Goal: Task Accomplishment & Management: Manage account settings

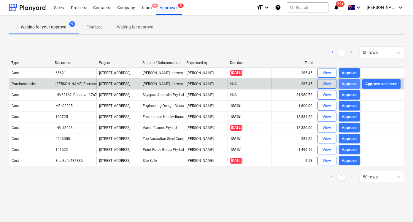
click at [347, 84] on div "Approve" at bounding box center [349, 84] width 15 height 7
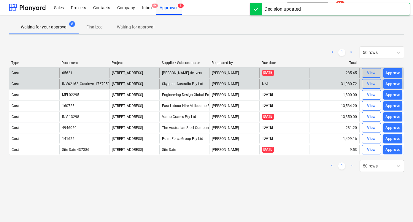
click at [371, 74] on div "View" at bounding box center [371, 73] width 9 height 7
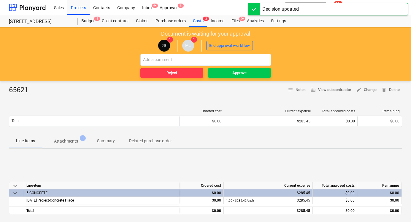
click at [76, 83] on div "65621 notes Notes business View subcontractor edit Change delete Delete Ordered…" at bounding box center [205, 208] width 411 height 255
click at [73, 145] on span "Attachments 1" at bounding box center [66, 141] width 48 height 11
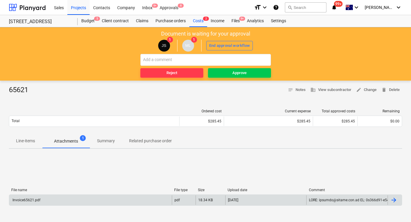
click at [105, 205] on div "Invoice65621.pdf pdf 18.34 KB [DATE]" at bounding box center [205, 200] width 393 height 11
click at [113, 202] on div "Invoice65621.pdf" at bounding box center [90, 201] width 163 height 10
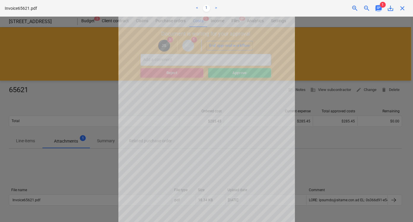
click at [381, 8] on span "chat" at bounding box center [378, 8] width 7 height 7
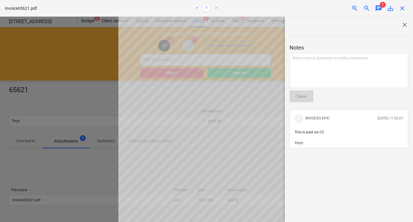
click at [401, 9] on span "close" at bounding box center [402, 8] width 7 height 7
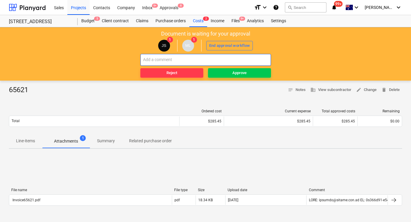
click at [221, 63] on input "text" at bounding box center [205, 60] width 131 height 12
type input "c"
type input "paid via CC"
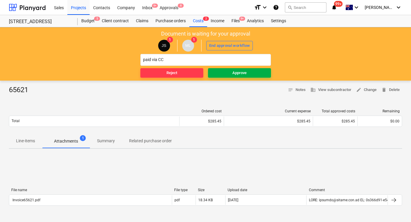
click at [257, 73] on span "Approve" at bounding box center [240, 73] width 58 height 7
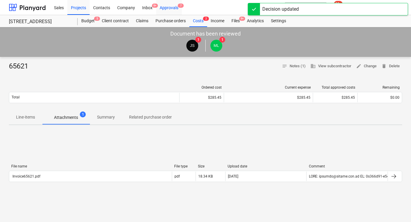
click at [169, 5] on div "Approvals 7" at bounding box center [169, 7] width 26 height 15
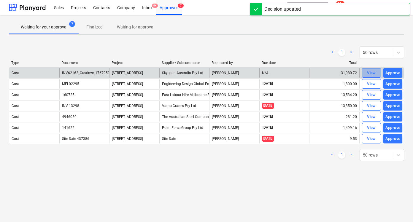
click at [374, 75] on div "View" at bounding box center [371, 73] width 9 height 7
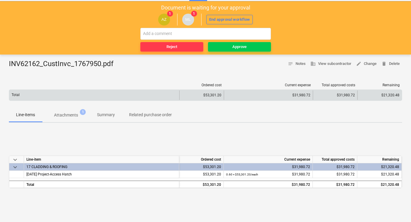
scroll to position [27, 0]
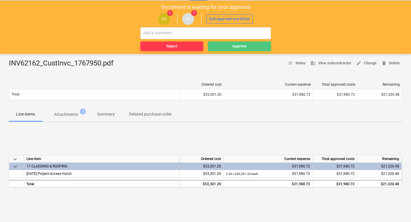
click at [241, 47] on div "Approve" at bounding box center [239, 46] width 14 height 7
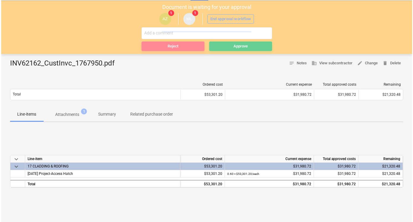
scroll to position [0, 0]
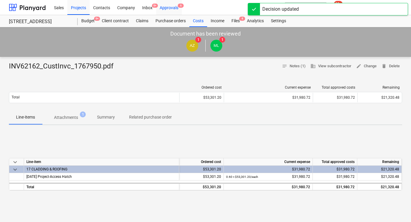
click at [175, 6] on div "Approvals 6" at bounding box center [169, 7] width 26 height 15
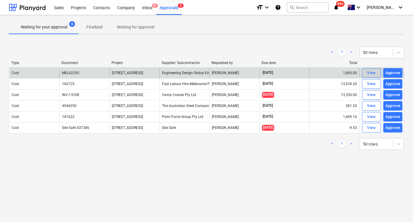
click at [371, 75] on div "View" at bounding box center [371, 73] width 9 height 7
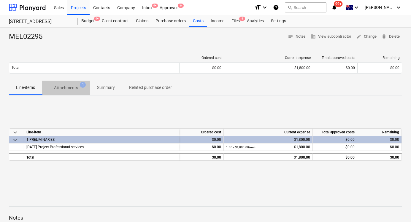
click at [72, 94] on button "Attachments 1" at bounding box center [66, 88] width 48 height 14
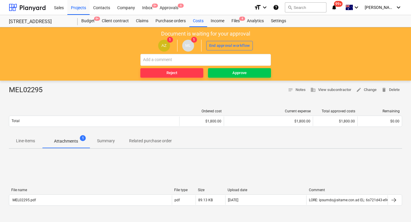
click at [50, 207] on div "File name File type Size Upload date Comment MEL02295.pdf pdf 89.13 KB [DATE]" at bounding box center [205, 198] width 393 height 20
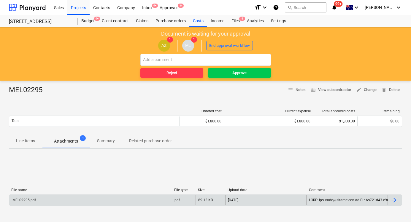
click at [64, 197] on div "MEL02295.pdf" at bounding box center [90, 201] width 163 height 10
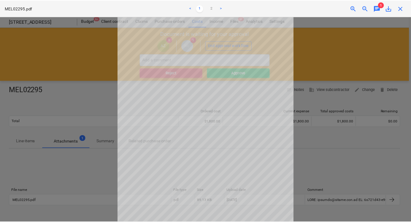
scroll to position [45, 0]
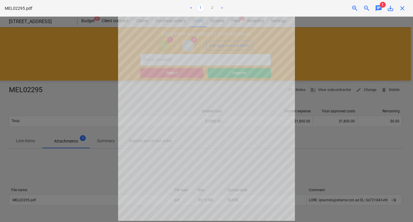
click at [384, 8] on div "chat" at bounding box center [379, 8] width 12 height 7
click at [379, 8] on span "chat" at bounding box center [378, 8] width 7 height 7
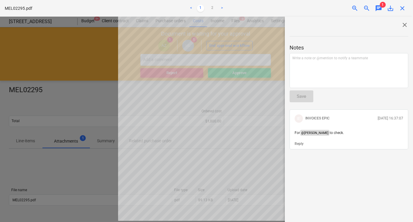
click at [401, 23] on span "close" at bounding box center [404, 24] width 7 height 7
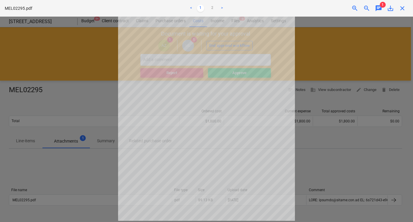
click at [327, 79] on div at bounding box center [206, 120] width 413 height 206
click at [330, 69] on div at bounding box center [206, 120] width 413 height 206
click at [404, 10] on span "close" at bounding box center [402, 8] width 7 height 7
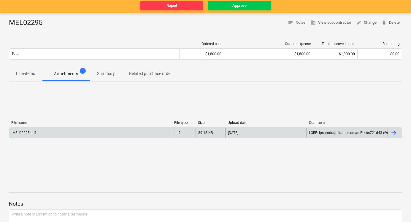
scroll to position [72, 0]
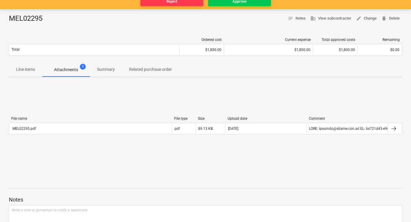
click at [26, 72] on p "Line-items" at bounding box center [25, 70] width 19 height 6
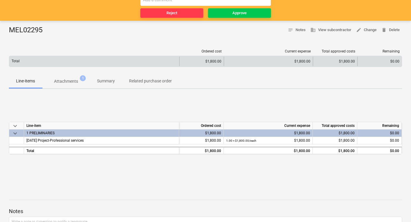
scroll to position [54, 0]
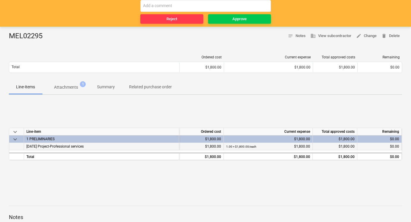
click at [172, 146] on div "[DATE] Project-Professional services" at bounding box center [101, 146] width 155 height 7
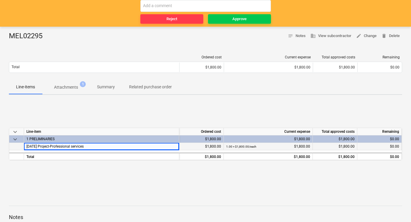
click at [54, 145] on span "[DATE] Project-Professional services" at bounding box center [54, 147] width 57 height 4
click at [70, 126] on div "keyboard_arrow_down Line-item Ordered cost Current expense Total approved costs…" at bounding box center [205, 144] width 393 height 89
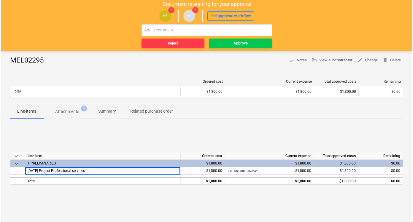
scroll to position [0, 0]
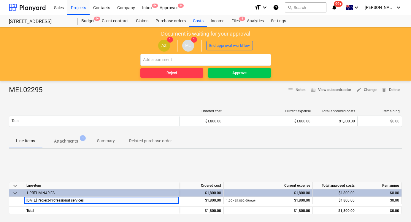
click at [242, 67] on div "Reject Approve" at bounding box center [205, 66] width 131 height 24
click at [242, 70] on div "Approve" at bounding box center [239, 73] width 14 height 7
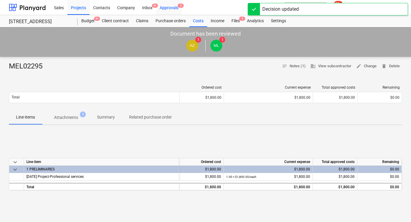
click at [159, 5] on div "Approvals 5" at bounding box center [169, 7] width 26 height 15
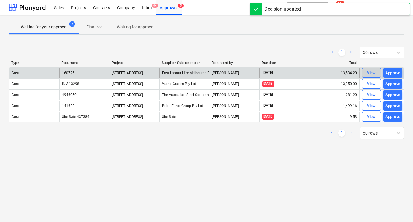
click at [373, 75] on div "View" at bounding box center [371, 73] width 9 height 7
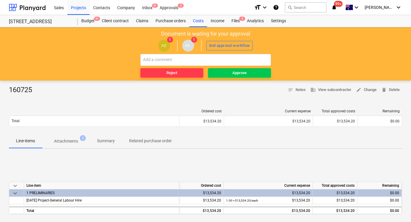
click at [70, 140] on p "Attachments" at bounding box center [66, 141] width 24 height 6
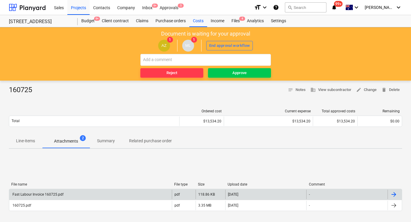
click at [95, 194] on div "Fast Labour Invoice 160725.pdf" at bounding box center [90, 195] width 163 height 10
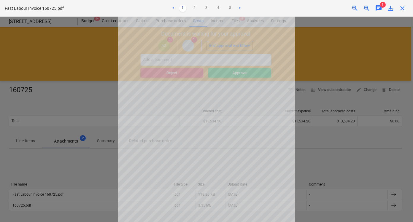
click at [380, 8] on span "chat" at bounding box center [378, 8] width 7 height 7
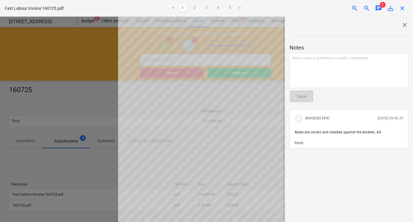
click at [403, 8] on span "close" at bounding box center [402, 8] width 7 height 7
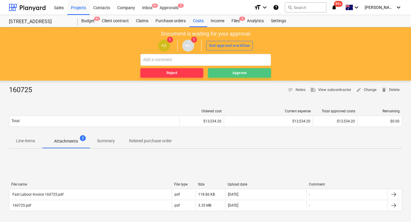
click at [247, 72] on span "Approve" at bounding box center [240, 73] width 58 height 7
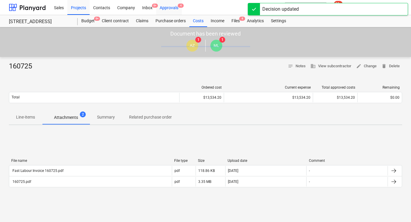
click at [172, 7] on div "Approvals 4" at bounding box center [169, 7] width 26 height 15
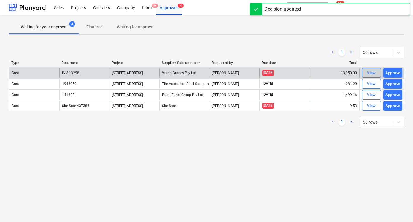
click at [371, 71] on div "View" at bounding box center [371, 73] width 9 height 7
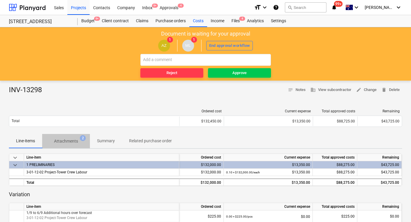
click at [72, 142] on p "Attachments" at bounding box center [66, 141] width 24 height 6
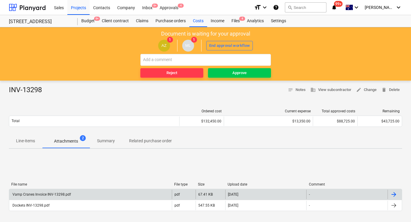
click at [99, 195] on div "Vamp Cranes Invoice INV-13298.pdf" at bounding box center [90, 195] width 163 height 10
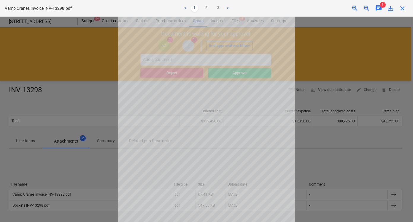
click at [380, 5] on span "chat" at bounding box center [378, 8] width 7 height 7
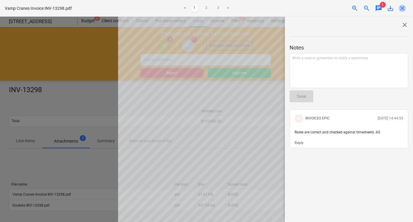
click at [403, 7] on span "close" at bounding box center [402, 8] width 7 height 7
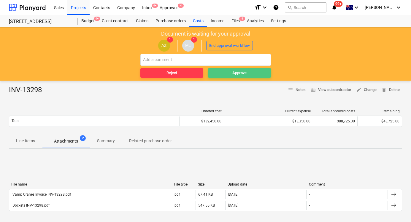
click at [230, 76] on span "Approve" at bounding box center [240, 73] width 58 height 7
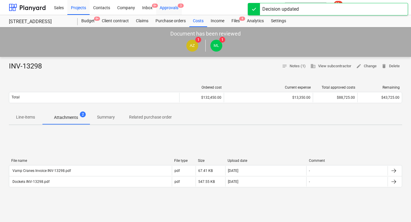
click at [175, 9] on div "Approvals 3" at bounding box center [169, 7] width 26 height 15
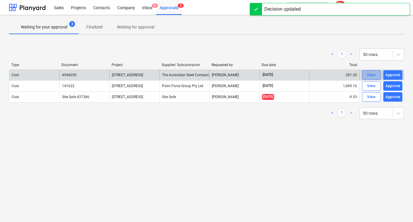
click at [374, 76] on div "View" at bounding box center [371, 75] width 9 height 7
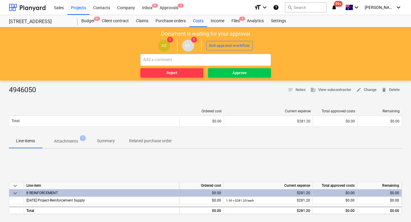
click at [71, 85] on div "4946050 notes Notes business View subcontractor edit Change delete Delete Order…" at bounding box center [205, 208] width 411 height 255
click at [73, 144] on p "Attachments" at bounding box center [66, 141] width 24 height 6
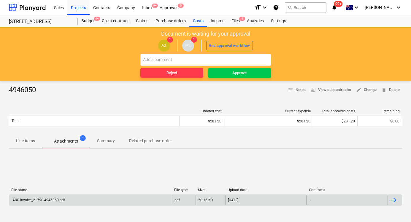
click at [98, 202] on div "ARC Invoice_21790-4946050.pdf" at bounding box center [90, 201] width 163 height 10
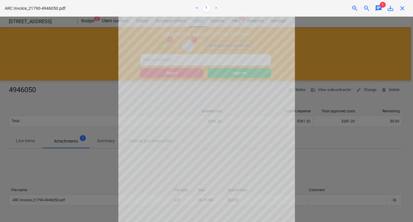
click at [378, 10] on span "chat" at bounding box center [378, 8] width 7 height 7
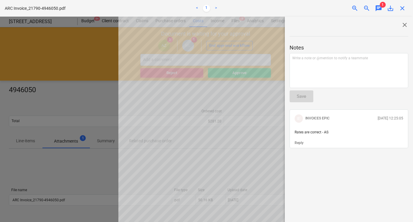
click at [409, 9] on div "ARC Invoice_21790-4946050.pdf < 1 > zoom_in zoom_out chat 1 save_alt close" at bounding box center [206, 8] width 413 height 17
click at [407, 12] on div "close" at bounding box center [403, 8] width 12 height 7
click at [401, 8] on span "close" at bounding box center [402, 8] width 7 height 7
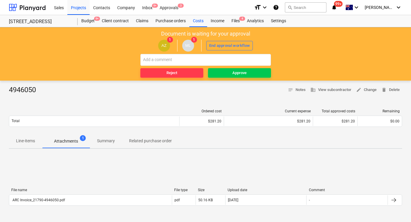
click at [220, 79] on div "Document is waiting for your approval AZ 1 ML 1 End approval workflow Reject Ap…" at bounding box center [205, 53] width 411 height 53
click at [231, 72] on span "Approve" at bounding box center [240, 73] width 58 height 7
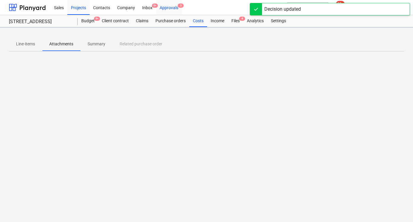
click at [168, 7] on div "Approvals 3" at bounding box center [169, 7] width 26 height 15
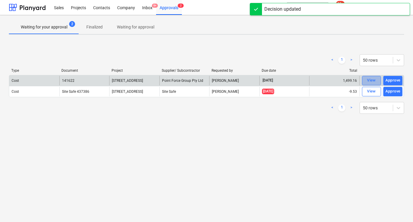
click at [370, 81] on div "View" at bounding box center [371, 80] width 9 height 7
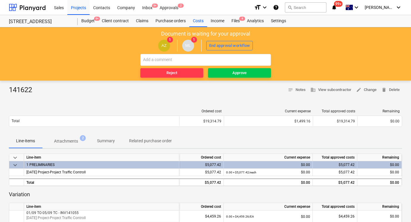
click at [67, 140] on p "Attachments" at bounding box center [66, 141] width 24 height 6
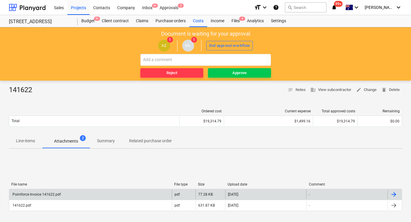
click at [86, 192] on div "Pointforce Invoice 141622.pdf" at bounding box center [90, 195] width 163 height 10
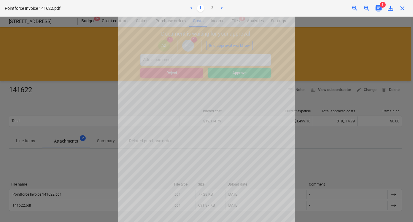
click at [381, 9] on span "chat" at bounding box center [378, 8] width 7 height 7
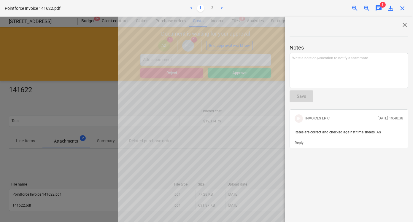
click at [403, 8] on span "close" at bounding box center [402, 8] width 7 height 7
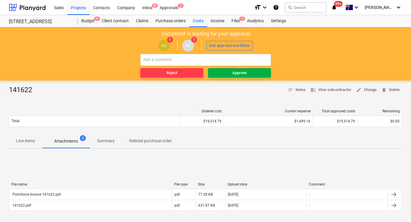
click at [230, 76] on span "Approve" at bounding box center [240, 73] width 58 height 7
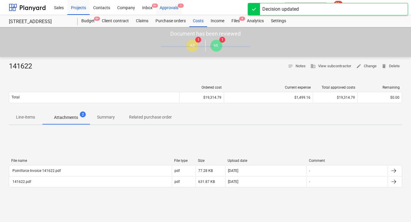
click at [176, 9] on div "Approvals 1" at bounding box center [169, 7] width 26 height 15
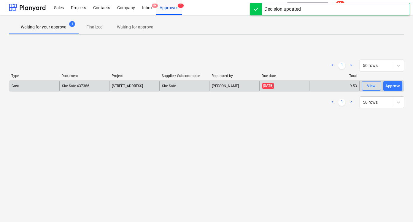
click at [143, 88] on span "[STREET_ADDRESS]" at bounding box center [127, 86] width 31 height 4
click at [372, 84] on div "View" at bounding box center [371, 86] width 9 height 7
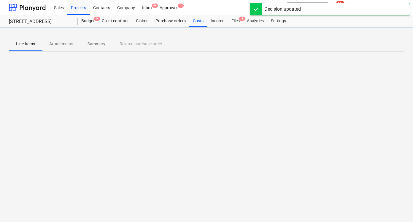
click at [227, 33] on div at bounding box center [206, 34] width 395 height 5
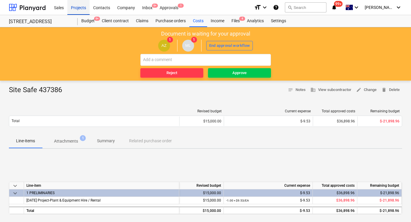
click at [77, 8] on div "Projects" at bounding box center [78, 7] width 22 height 15
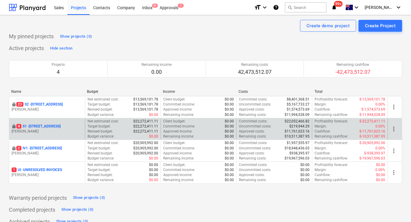
click at [53, 123] on div "locked [STREET_ADDRESS] Lebon" at bounding box center [47, 129] width 76 height 20
click at [57, 124] on p "4 S1 - [STREET_ADDRESS]" at bounding box center [38, 126] width 44 height 5
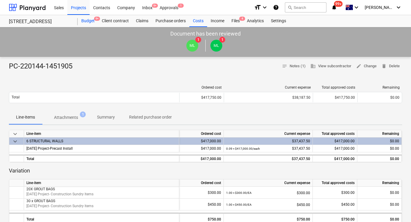
click at [92, 21] on div "Budget 9+" at bounding box center [88, 21] width 20 height 12
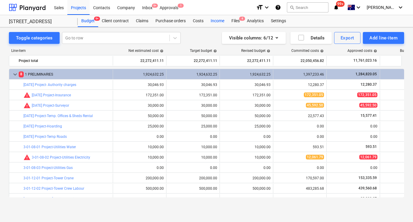
click at [218, 22] on div "Income" at bounding box center [217, 21] width 21 height 12
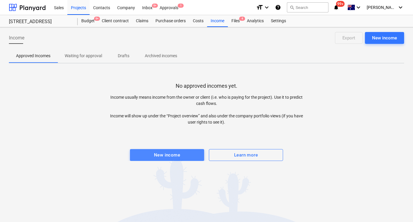
click at [179, 157] on div "New income" at bounding box center [167, 155] width 26 height 8
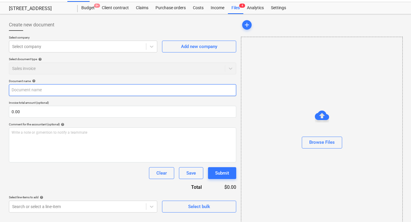
scroll to position [20, 0]
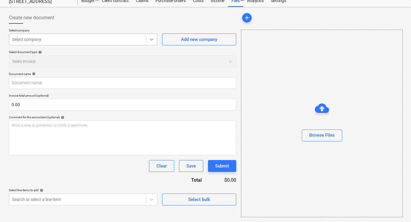
click at [153, 38] on icon at bounding box center [152, 40] width 6 height 6
click at [149, 25] on div at bounding box center [122, 26] width 227 height 5
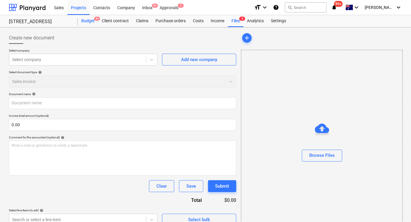
click at [93, 23] on div "Budget 9+" at bounding box center [88, 21] width 20 height 12
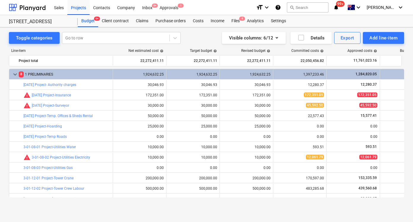
click at [45, 24] on div "[STREET_ADDRESS]" at bounding box center [40, 22] width 62 height 6
click at [58, 7] on div "Sales" at bounding box center [58, 7] width 17 height 15
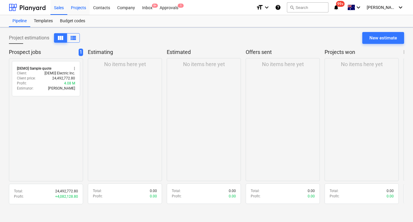
click at [72, 8] on div "Projects" at bounding box center [78, 7] width 22 height 15
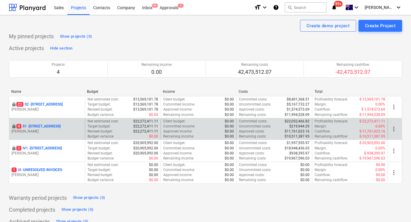
click at [302, 132] on p "$11,761,023.16" at bounding box center [297, 131] width 25 height 5
click at [301, 139] on p "$10,511,387.95" at bounding box center [297, 136] width 25 height 5
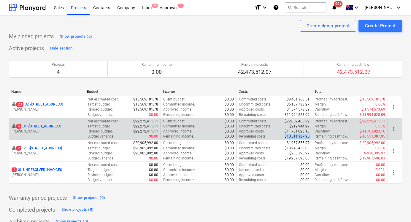
click at [301, 139] on p "$10,511,387.95" at bounding box center [297, 136] width 25 height 5
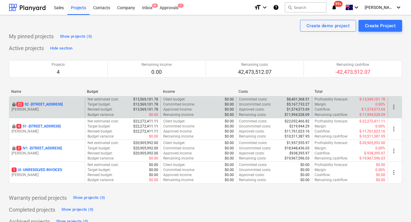
click at [53, 104] on p "23 S2 - 76 Beach Rd, Sandringham" at bounding box center [39, 104] width 46 height 5
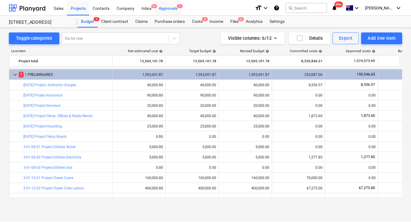
scroll to position [64, 0]
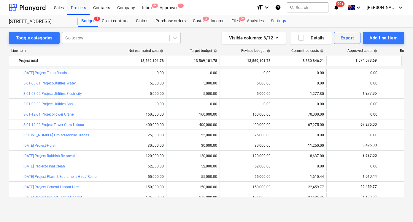
click at [279, 18] on div "Settings" at bounding box center [279, 21] width 22 height 12
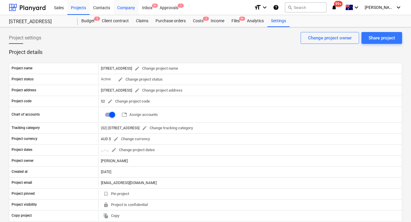
click at [129, 7] on div "Company" at bounding box center [126, 7] width 25 height 15
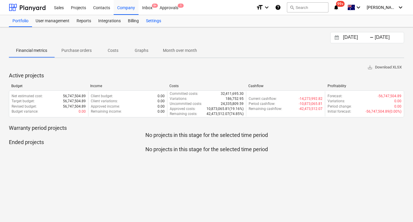
click at [159, 22] on div "Settings" at bounding box center [154, 21] width 22 height 12
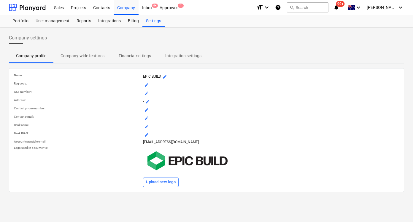
click at [62, 62] on button "Company-wide features" at bounding box center [82, 56] width 58 height 14
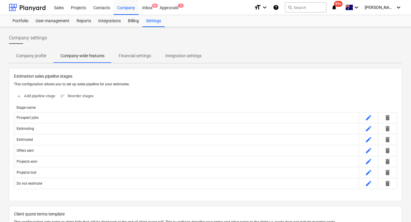
click at [177, 58] on p "Integration settings" at bounding box center [183, 56] width 36 height 6
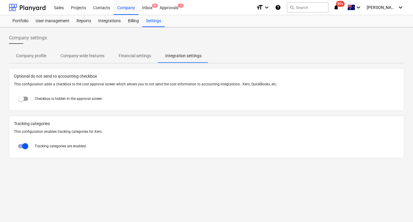
click at [150, 55] on p "Financial settings" at bounding box center [135, 56] width 32 height 6
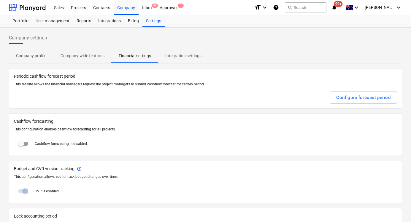
click at [100, 56] on p "Company-wide features" at bounding box center [83, 56] width 44 height 6
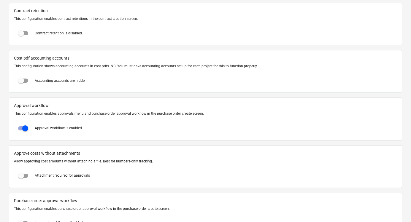
scroll to position [543, 0]
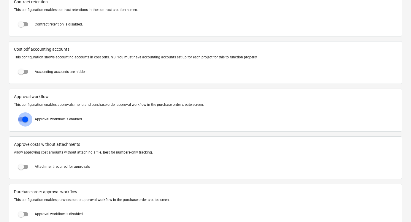
click at [28, 118] on input "checkbox" at bounding box center [25, 120] width 14 height 14
checkbox input "false"
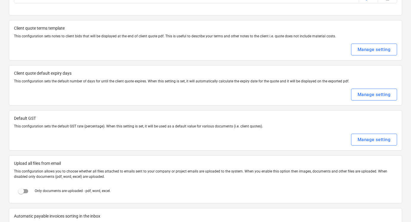
scroll to position [0, 0]
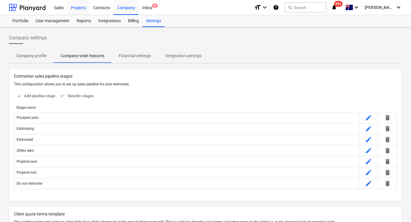
click at [79, 5] on div "Projects" at bounding box center [78, 7] width 22 height 15
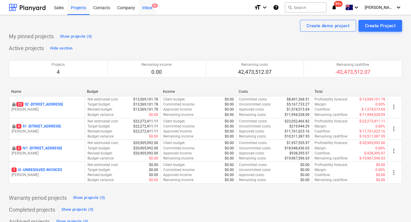
click at [147, 8] on div "Inbox 9+" at bounding box center [148, 7] width 18 height 15
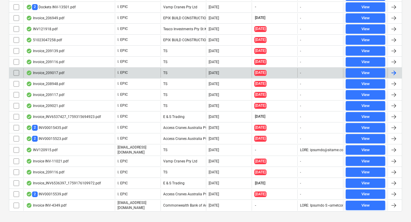
scroll to position [182, 0]
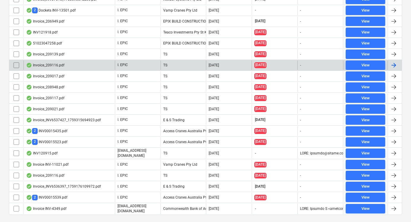
click at [54, 68] on div "Invoice_209116.pdf" at bounding box center [68, 66] width 91 height 10
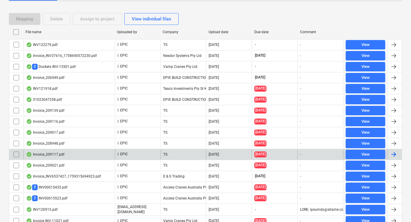
scroll to position [123, 0]
